Goal: Task Accomplishment & Management: Manage account settings

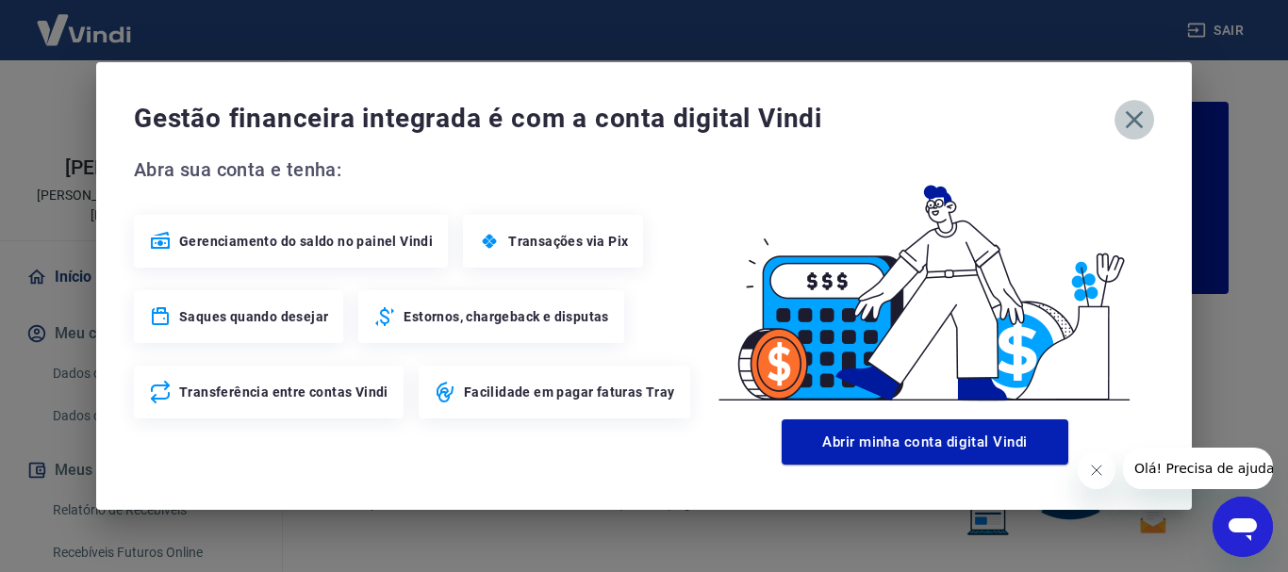
click at [1133, 116] on icon "button" at bounding box center [1135, 120] width 30 height 30
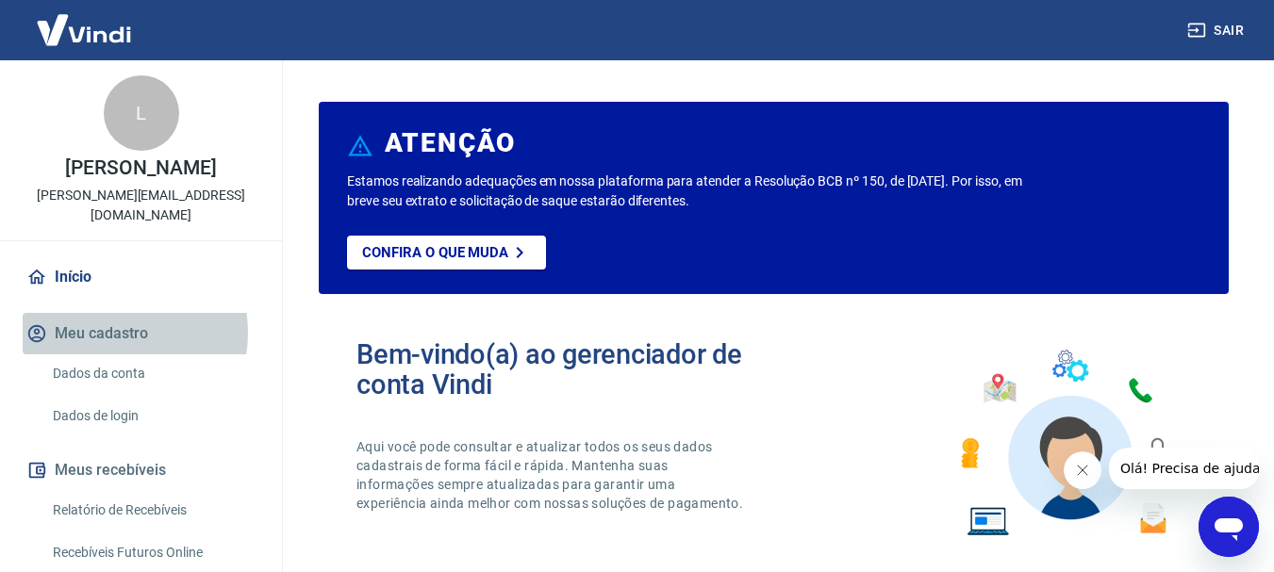
click at [108, 313] on button "Meu cadastro" at bounding box center [141, 333] width 237 height 41
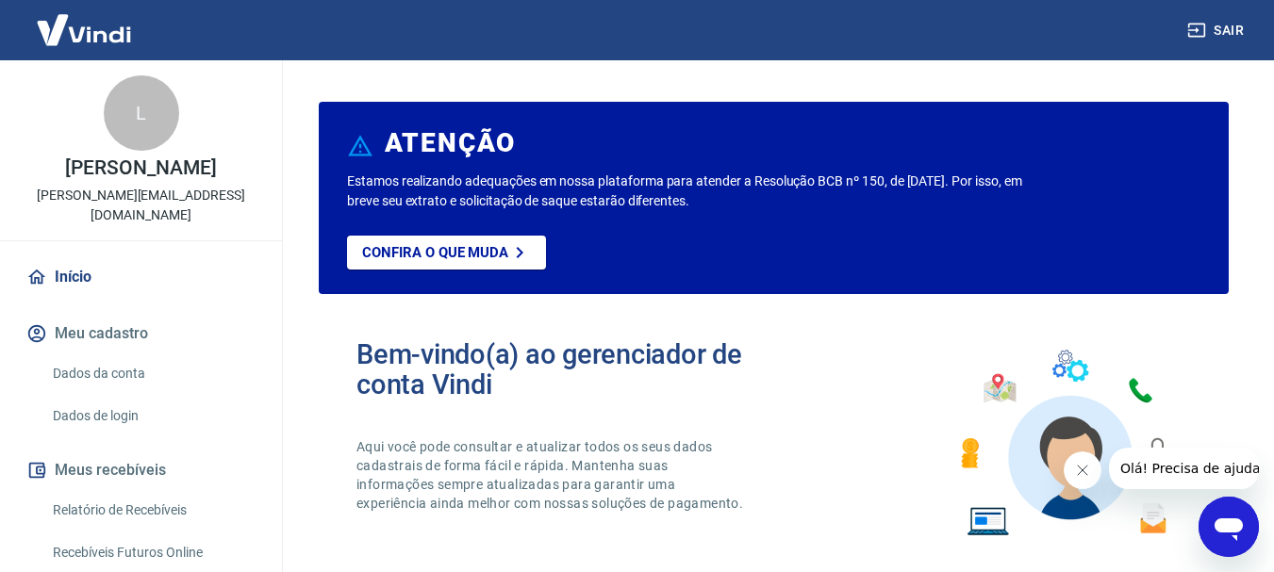
scroll to position [94, 0]
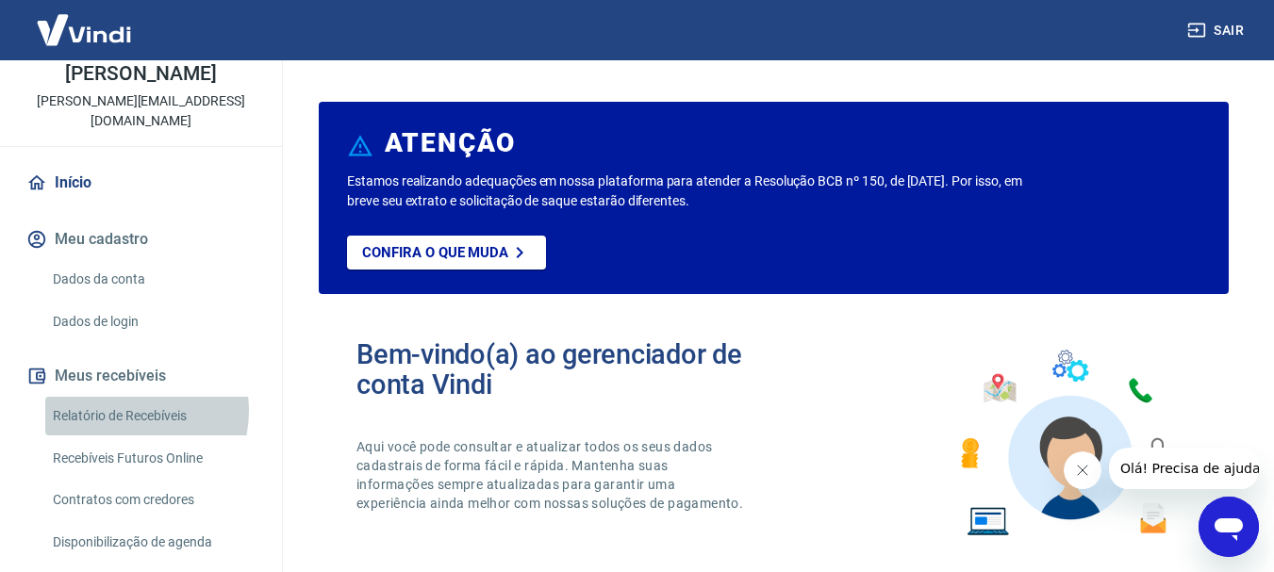
click at [124, 397] on link "Relatório de Recebíveis" at bounding box center [152, 416] width 214 height 39
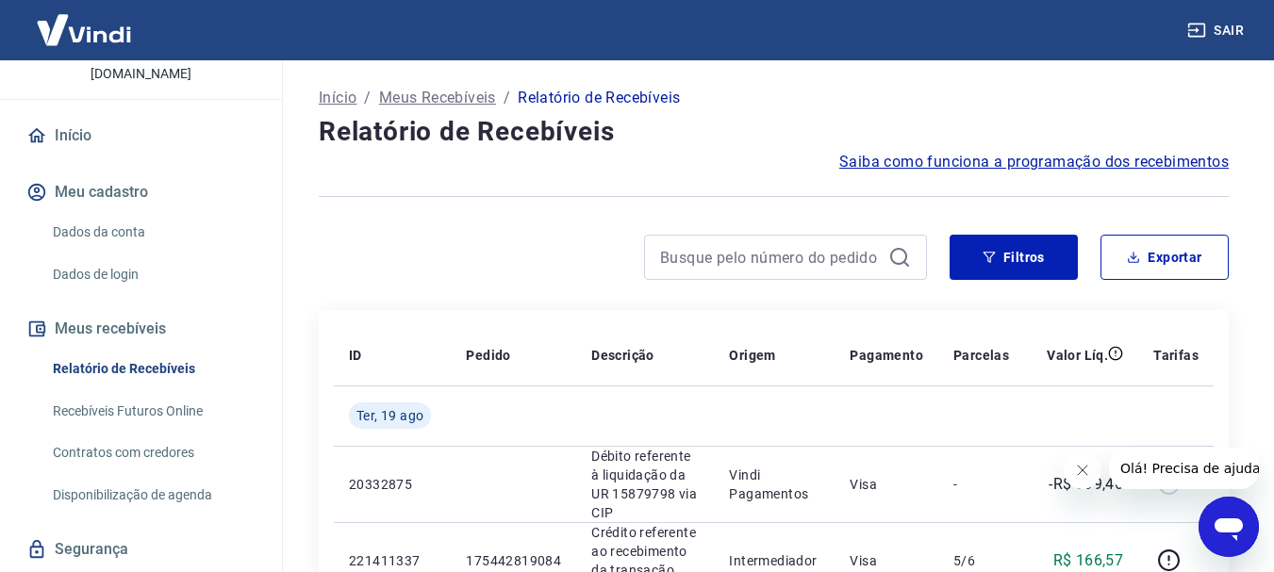
scroll to position [176, 0]
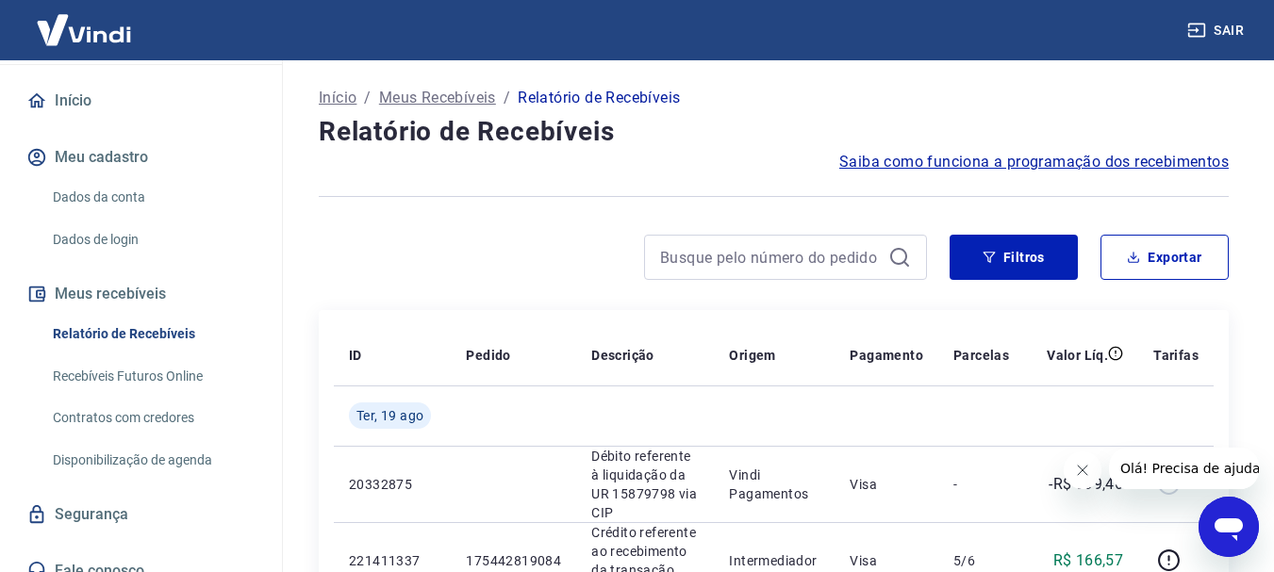
click at [144, 357] on link "Recebíveis Futuros Online" at bounding box center [152, 376] width 214 height 39
